Goal: Check status

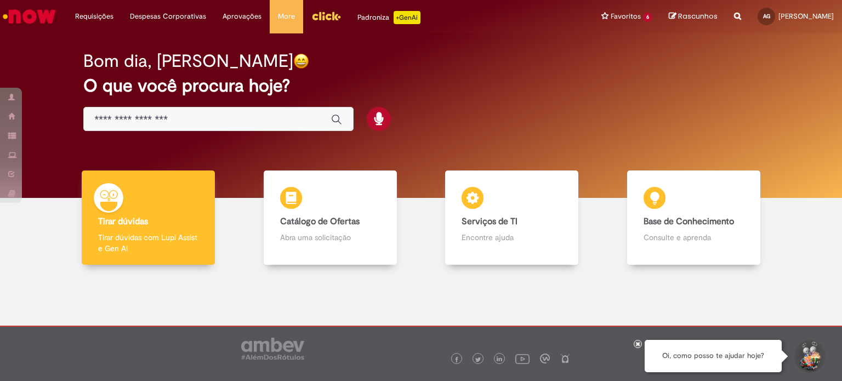
click at [507, 76] on h2 "O que você procura hoje?" at bounding box center [421, 85] width 676 height 19
click at [243, 127] on div "Global" at bounding box center [218, 119] width 270 height 25
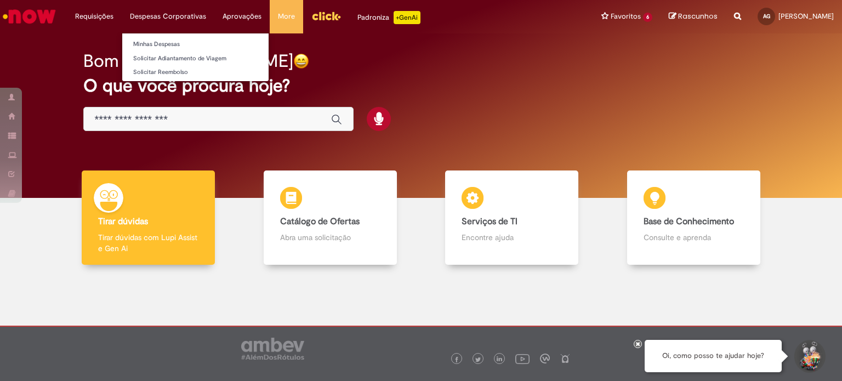
click at [122, 15] on li "Despesas Corporativas Minhas Despesas Solicitar Adiantamento de Viagem Solicita…" at bounding box center [94, 16] width 55 height 33
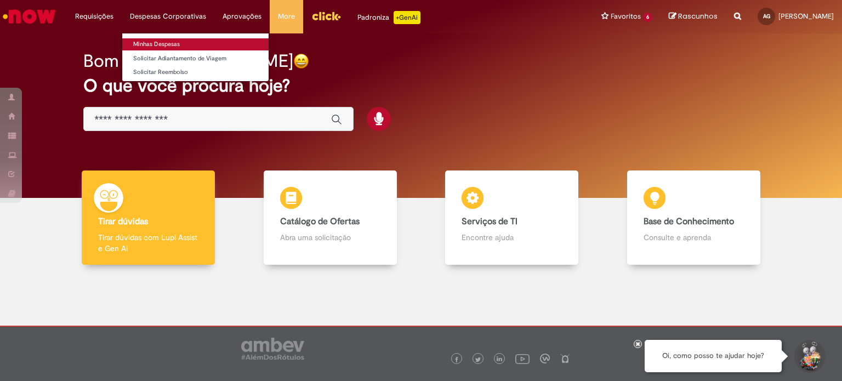
click at [139, 43] on link "Minhas Despesas" at bounding box center [195, 44] width 146 height 12
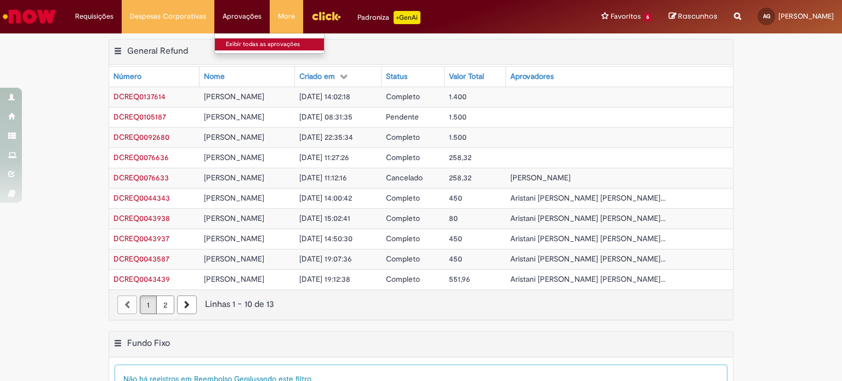
click at [249, 41] on link "Exibir todas as aprovações" at bounding box center [275, 44] width 121 height 12
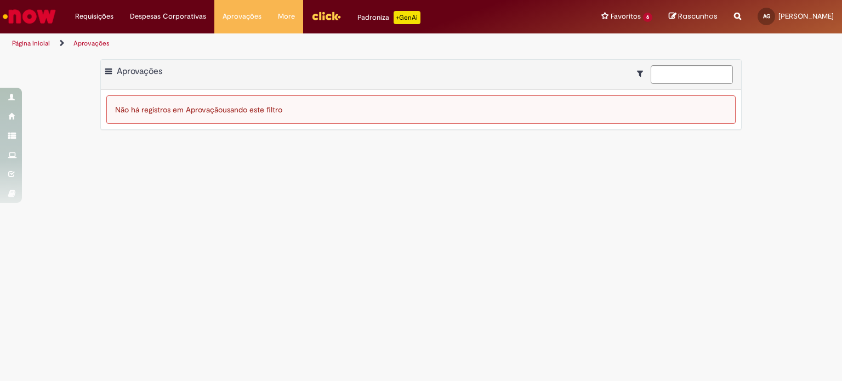
click at [306, 142] on main "Aprovações Exportar como PDF Exportar como Excel Exportar como CSV Aprovações N…" at bounding box center [421, 217] width 842 height 327
click at [291, 120] on div "Não há registros em Aprovação usando este filtro" at bounding box center [421, 109] width 630 height 29
click at [533, 195] on main "Aprovações Exportar como PDF Exportar como Excel Exportar como CSV Aprovações N…" at bounding box center [421, 217] width 842 height 327
